Goal: Task Accomplishment & Management: Use online tool/utility

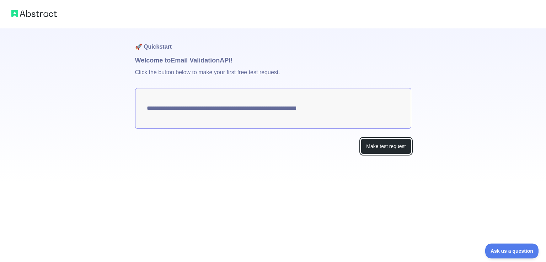
click at [368, 144] on button "Make test request" at bounding box center [386, 147] width 50 height 16
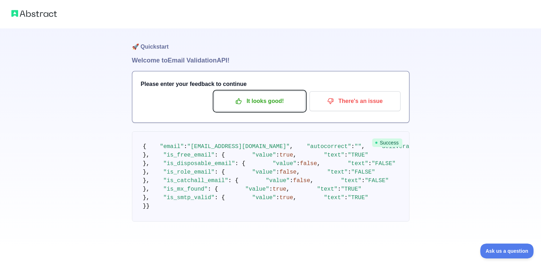
click at [289, 103] on p "It looks good!" at bounding box center [259, 101] width 80 height 12
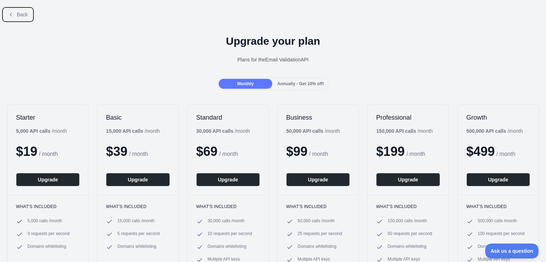
click at [19, 12] on span "Back" at bounding box center [22, 15] width 11 height 6
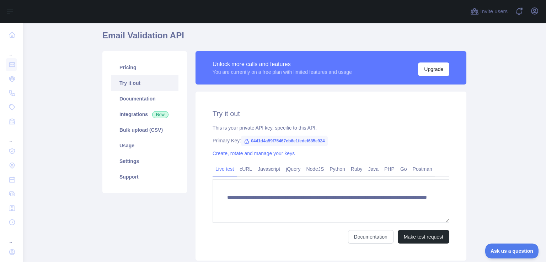
scroll to position [36, 0]
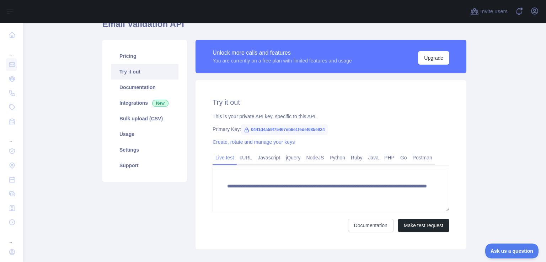
click at [262, 130] on span "0441d4a59f75467eb6e1fedef685e924" at bounding box center [284, 129] width 87 height 11
click at [262, 129] on span "0441d4a59f75467eb6e1fedef685e924" at bounding box center [284, 129] width 87 height 11
click at [265, 129] on span "0441d4a59f75467eb6e1fedef685e924" at bounding box center [284, 129] width 87 height 11
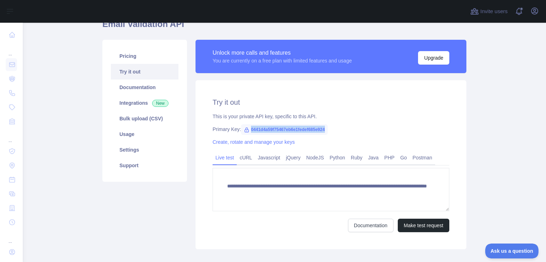
click at [265, 129] on span "0441d4a59f75467eb6e1fedef685e924" at bounding box center [284, 129] width 87 height 11
copy span "0441d4a59f75467eb6e1fedef685e924"
click at [144, 117] on link "Bulk upload (CSV)" at bounding box center [145, 119] width 68 height 16
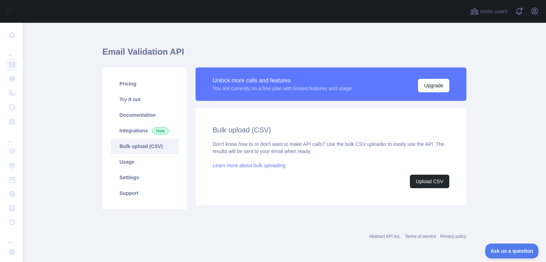
scroll to position [8, 0]
click at [145, 131] on link "Integrations New" at bounding box center [145, 131] width 68 height 16
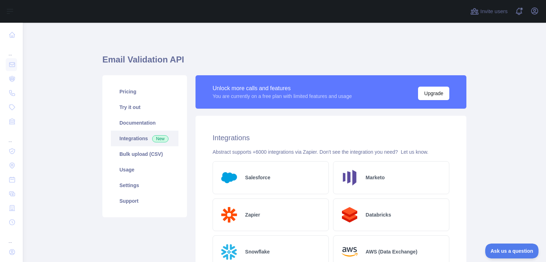
click at [135, 110] on link "Try it out" at bounding box center [145, 108] width 68 height 16
